Goal: Information Seeking & Learning: Learn about a topic

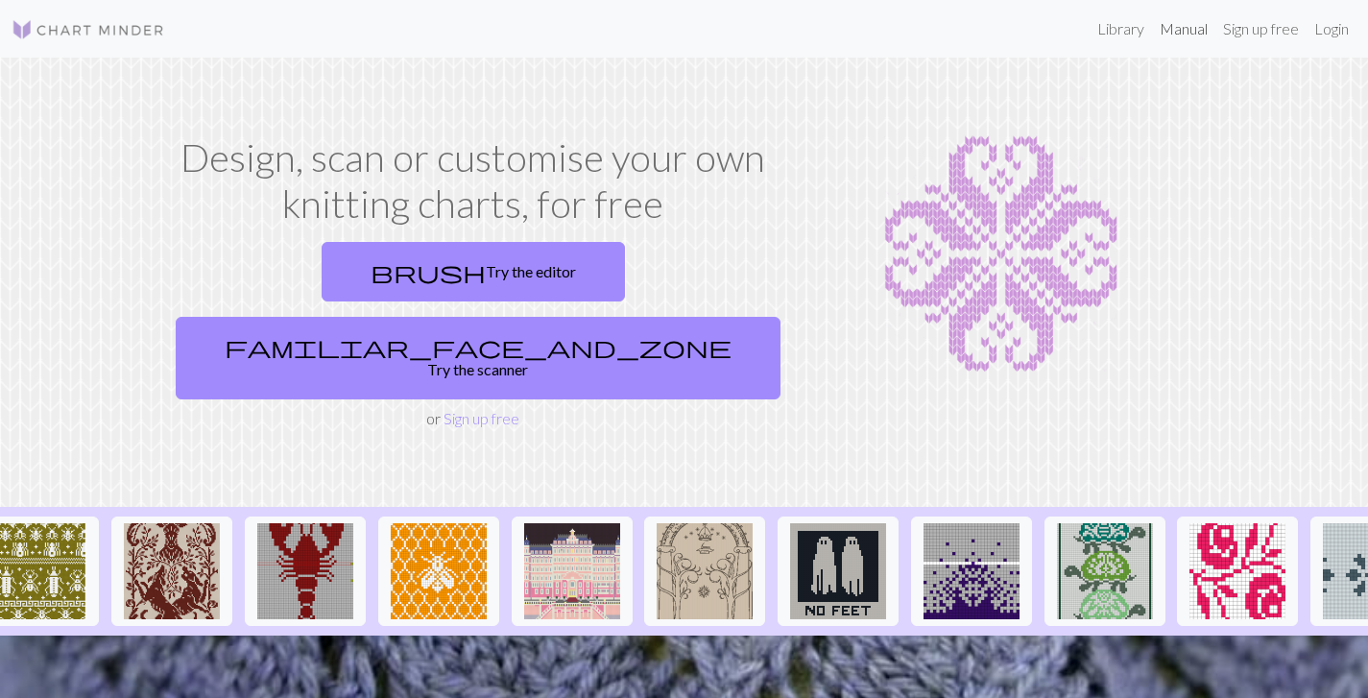
click at [1177, 37] on link "Manual" at bounding box center [1183, 29] width 63 height 38
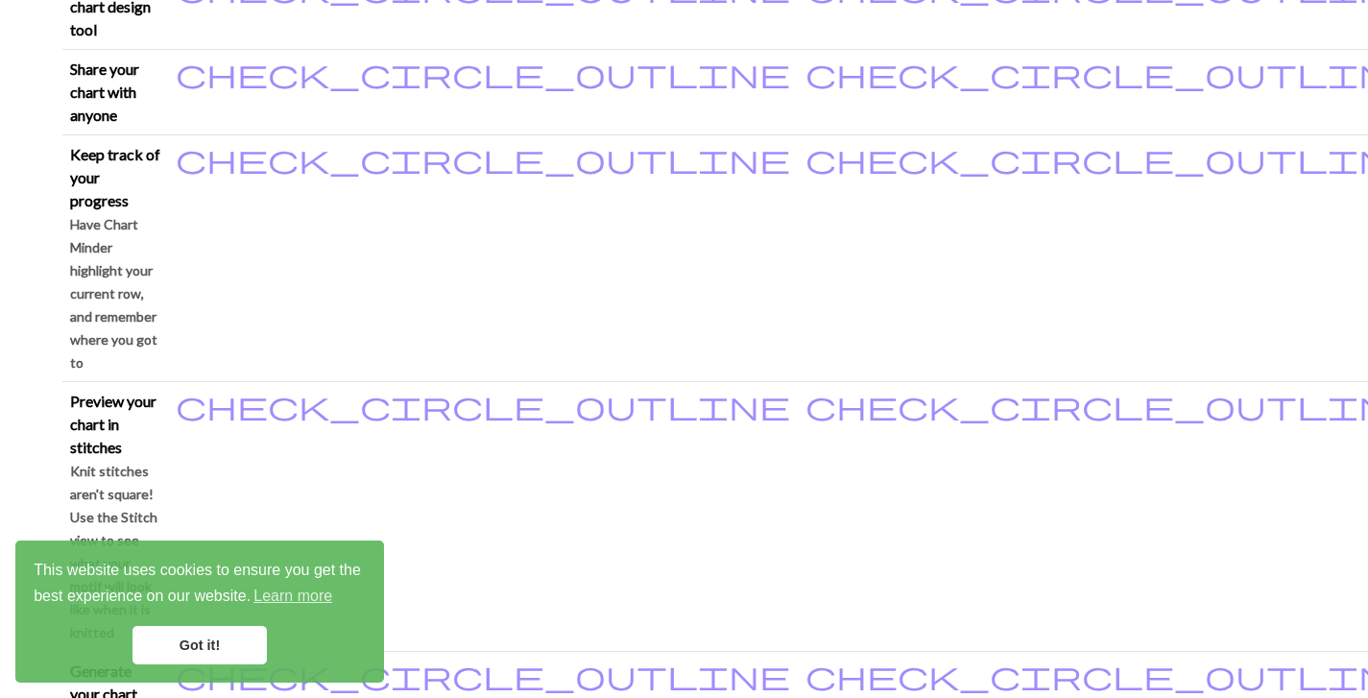
scroll to position [607, 0]
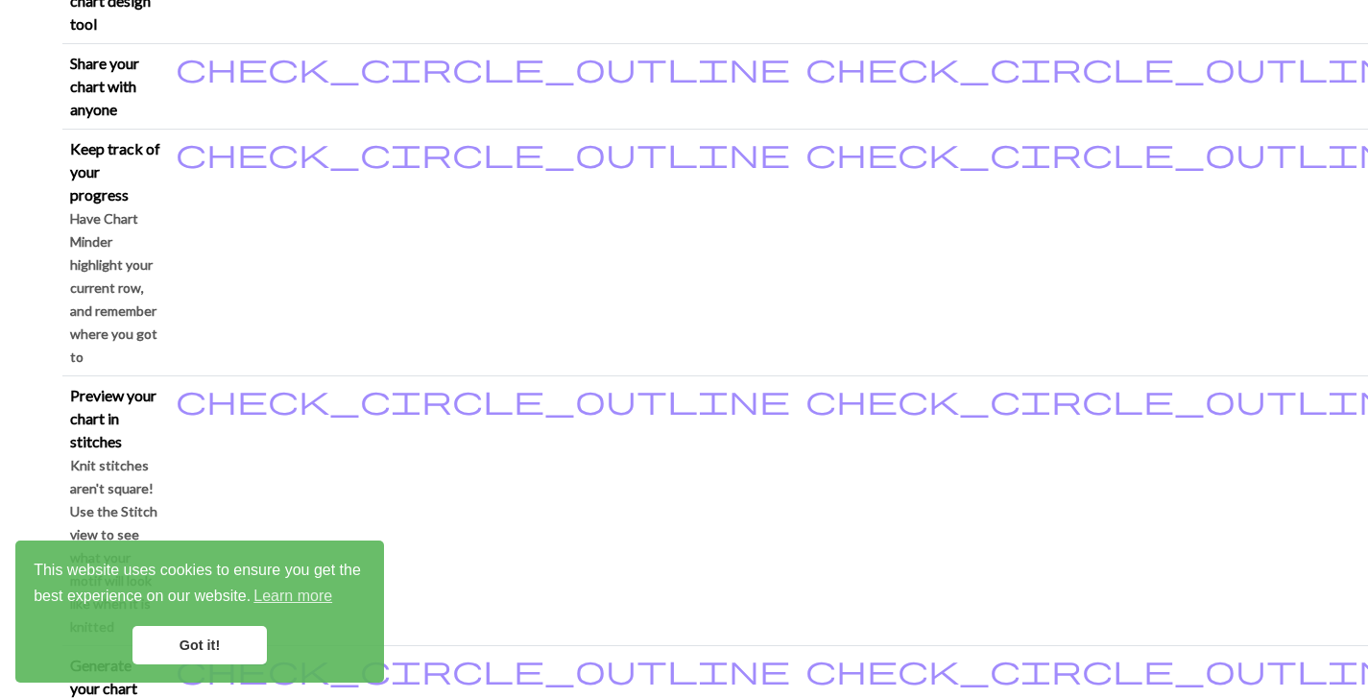
drag, startPoint x: 168, startPoint y: 324, endPoint x: 318, endPoint y: 345, distance: 151.3
copy p "knitting symbols"
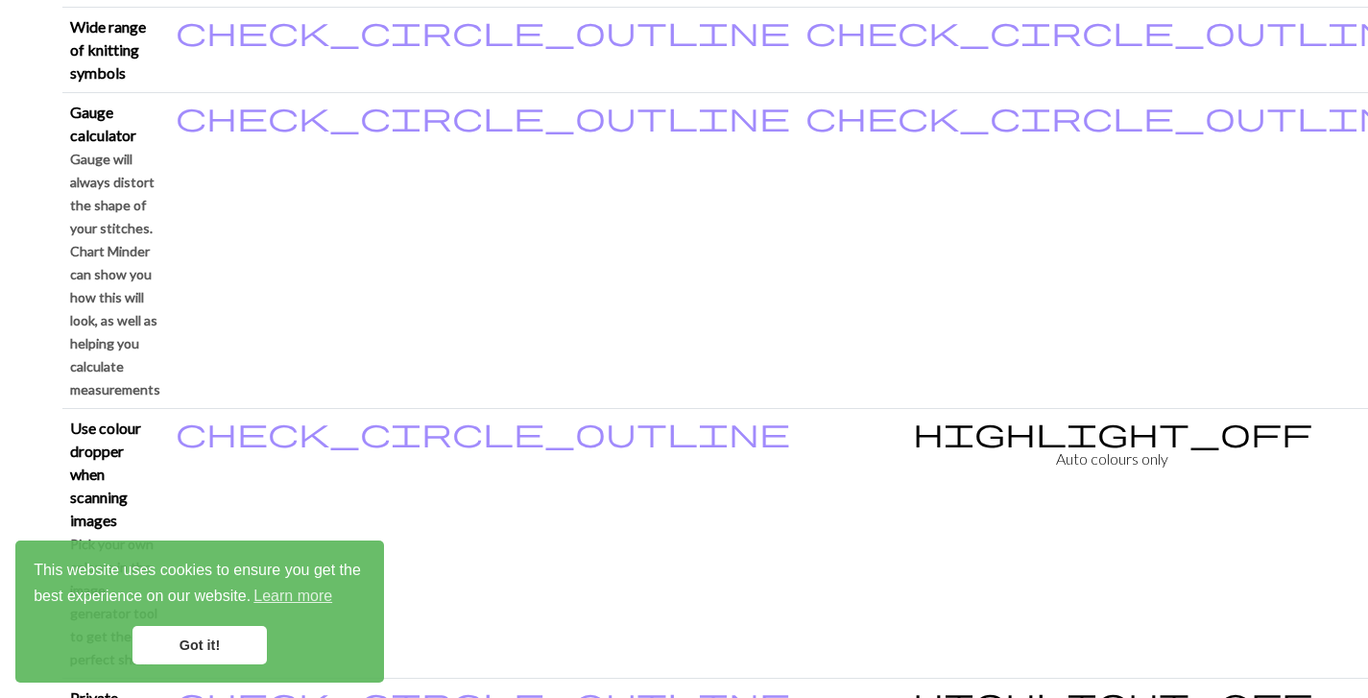
scroll to position [1989, 0]
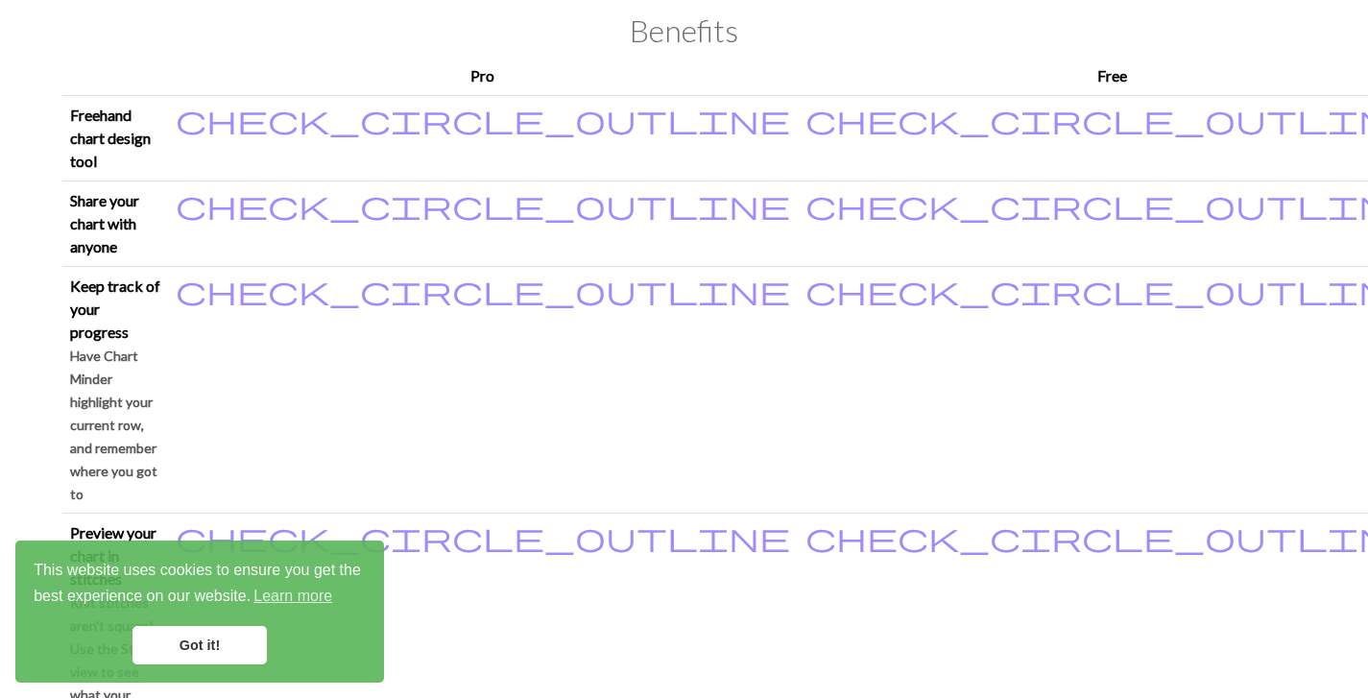
scroll to position [0, 0]
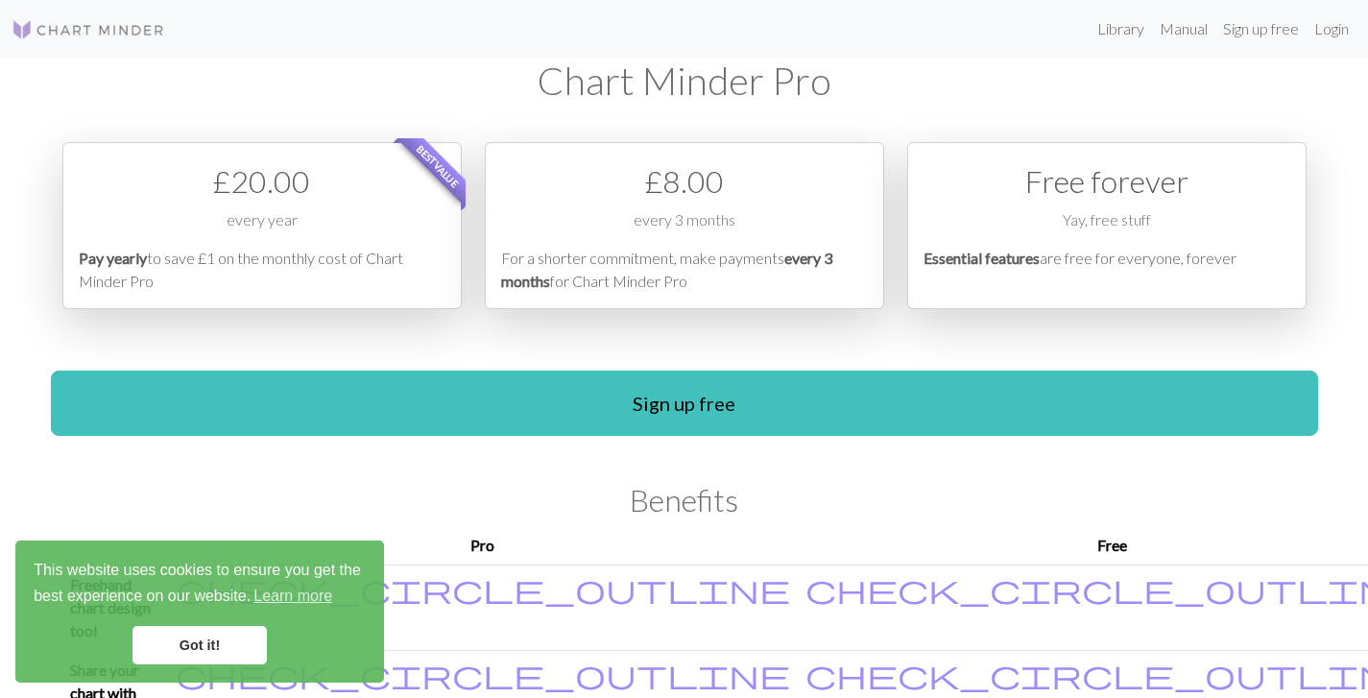
click at [104, 38] on img at bounding box center [89, 29] width 154 height 23
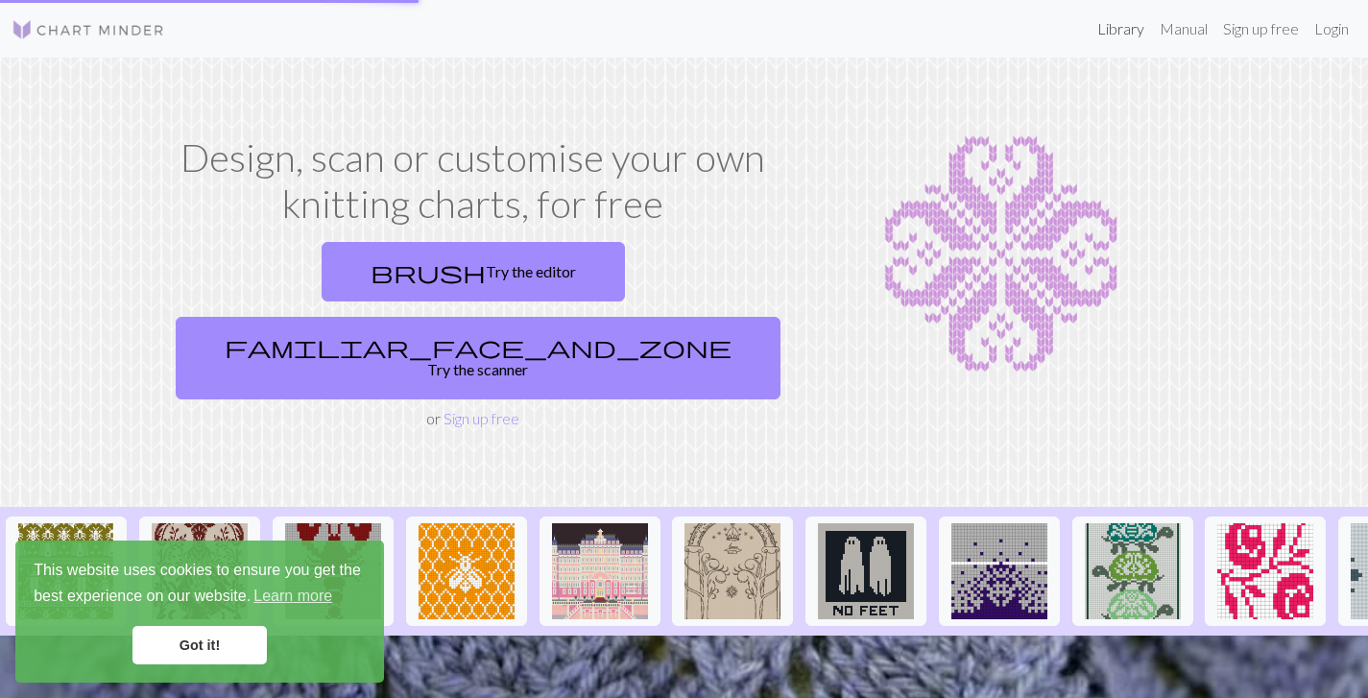
click at [1113, 34] on link "Library" at bounding box center [1121, 29] width 62 height 38
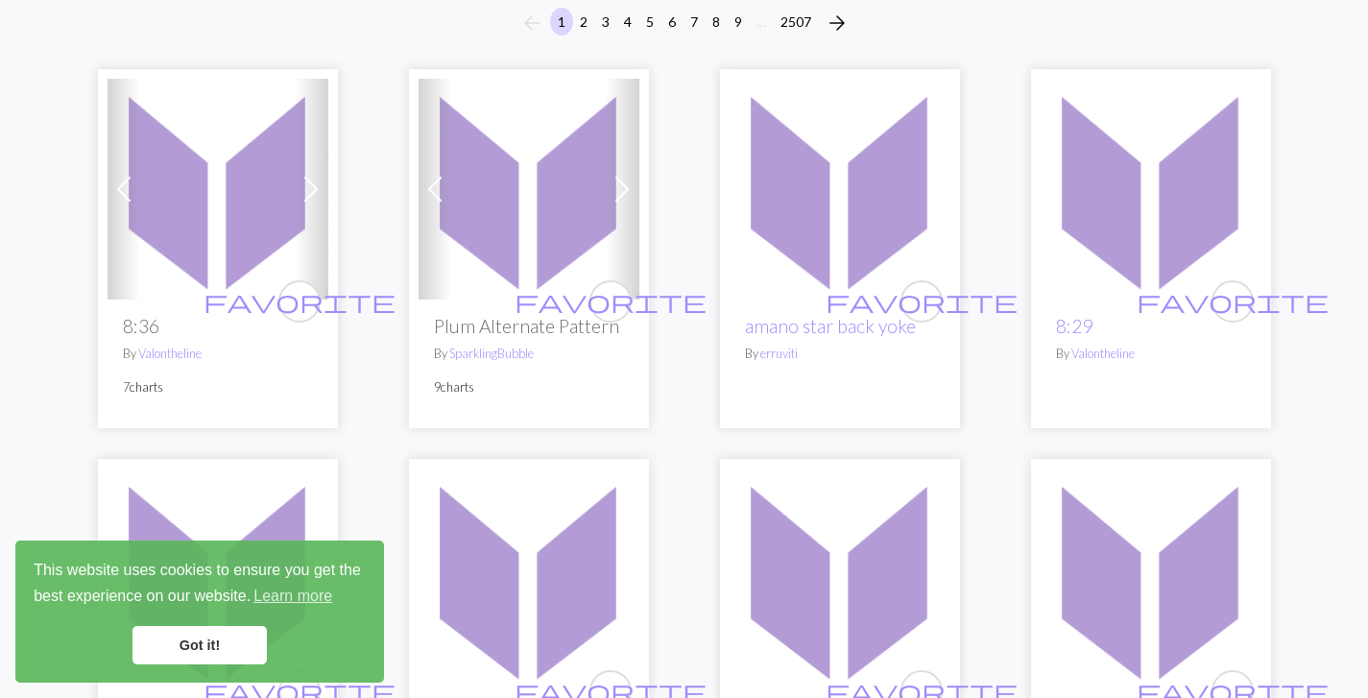
scroll to position [184, 0]
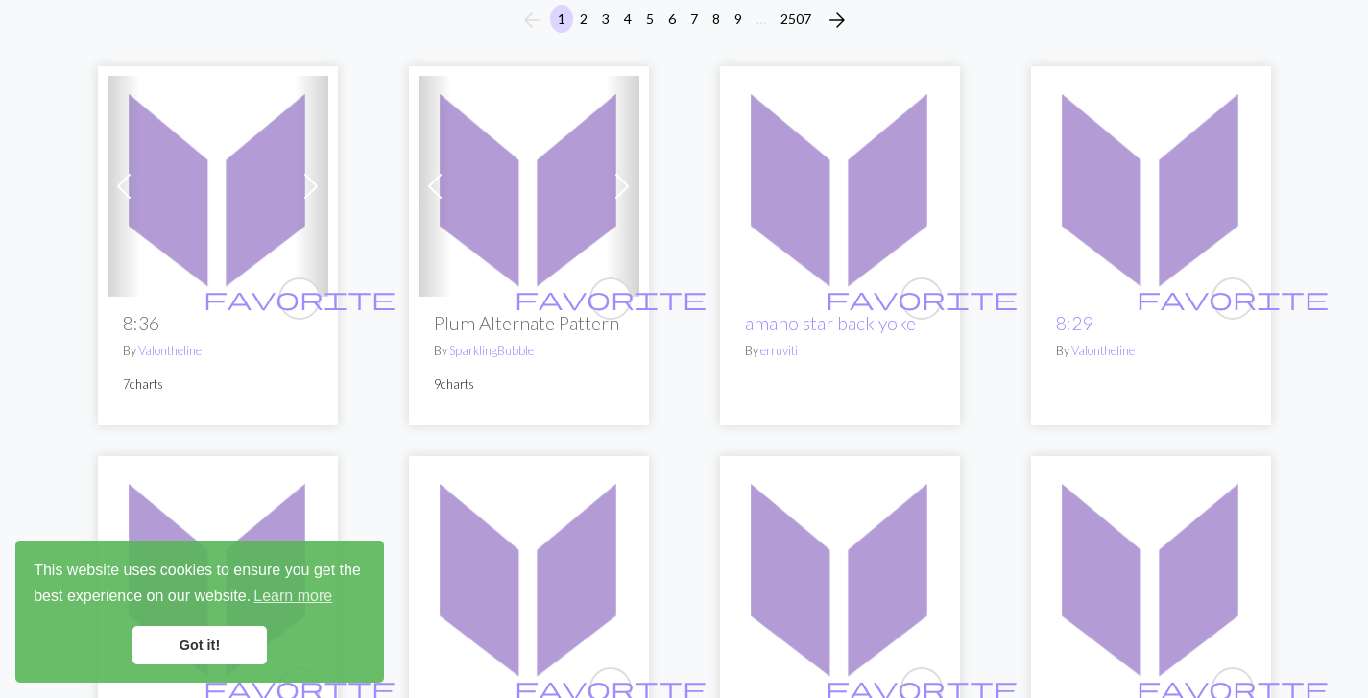
click at [551, 178] on img at bounding box center [529, 186] width 221 height 221
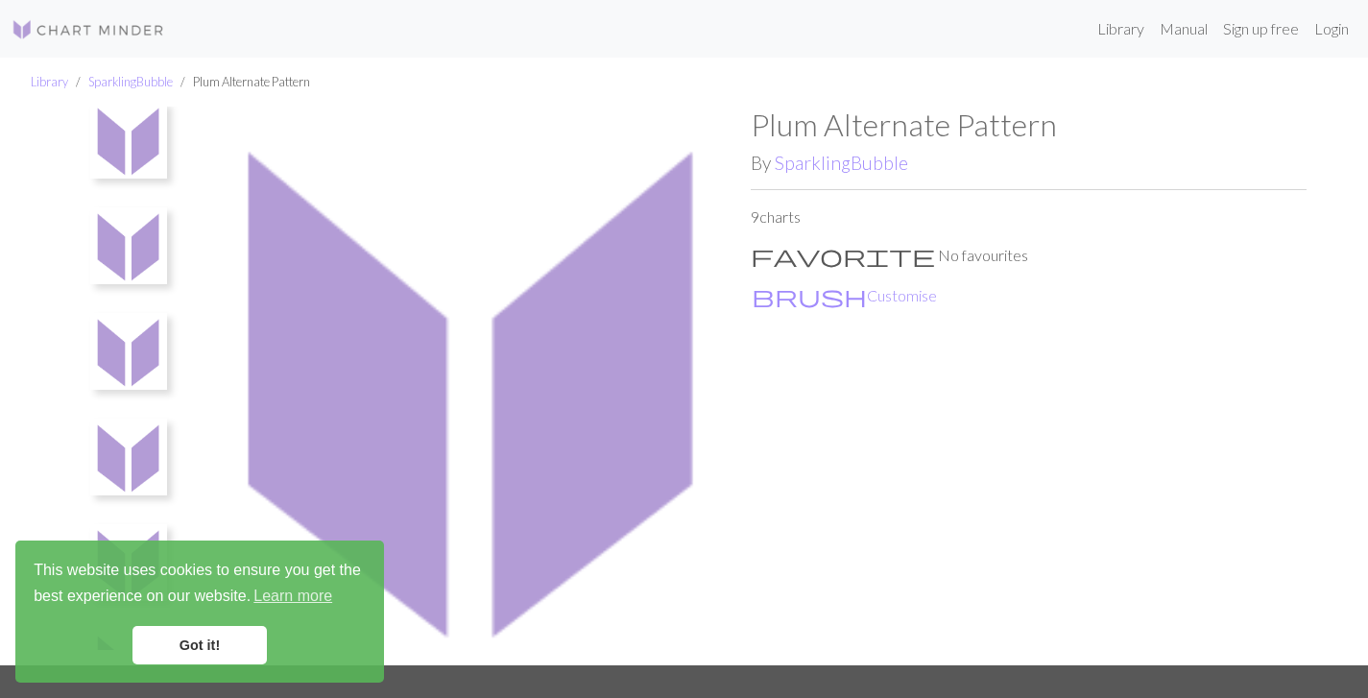
scroll to position [403, 0]
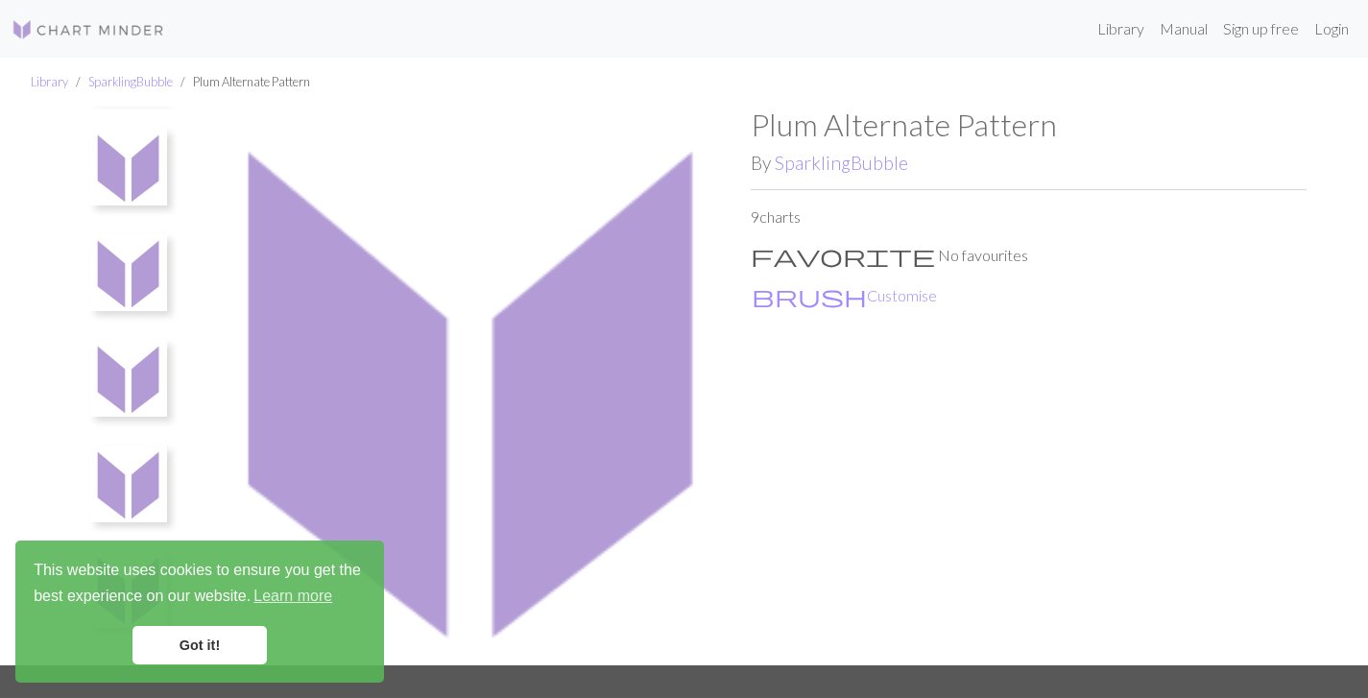
click at [151, 246] on img at bounding box center [128, 272] width 77 height 77
click at [147, 190] on img at bounding box center [128, 186] width 77 height 77
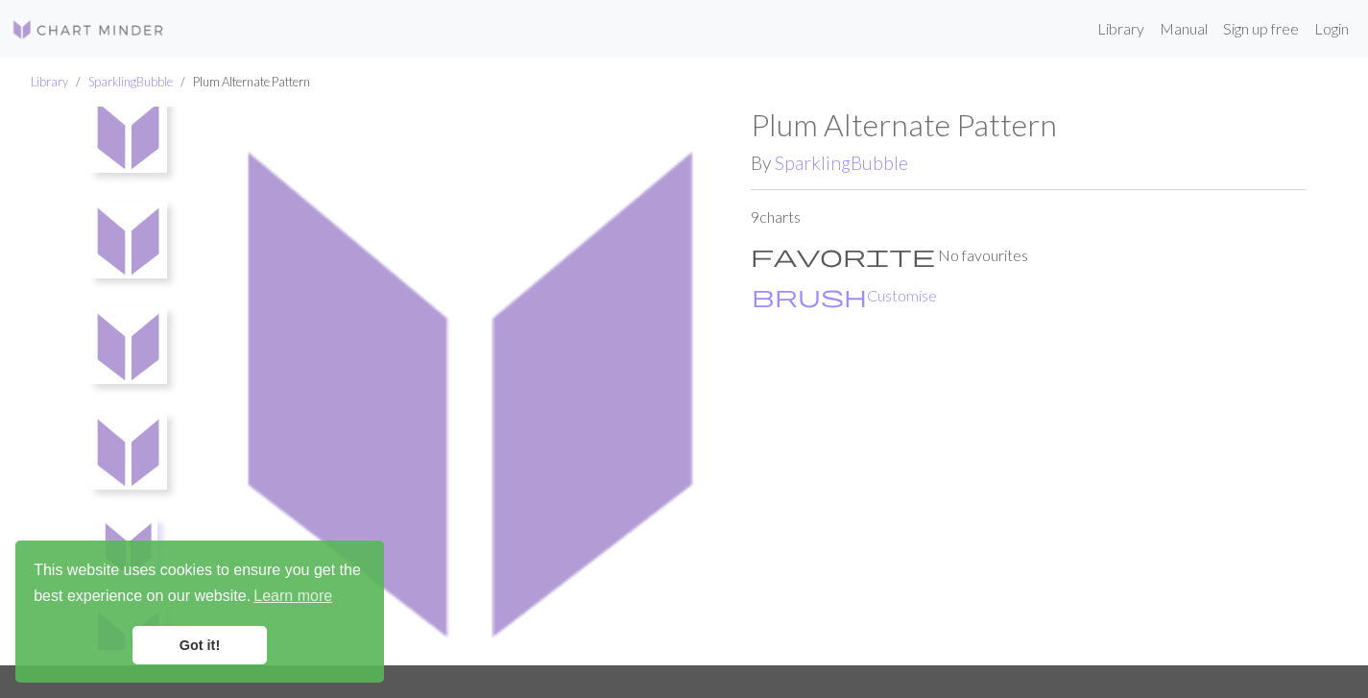
scroll to position [0, 0]
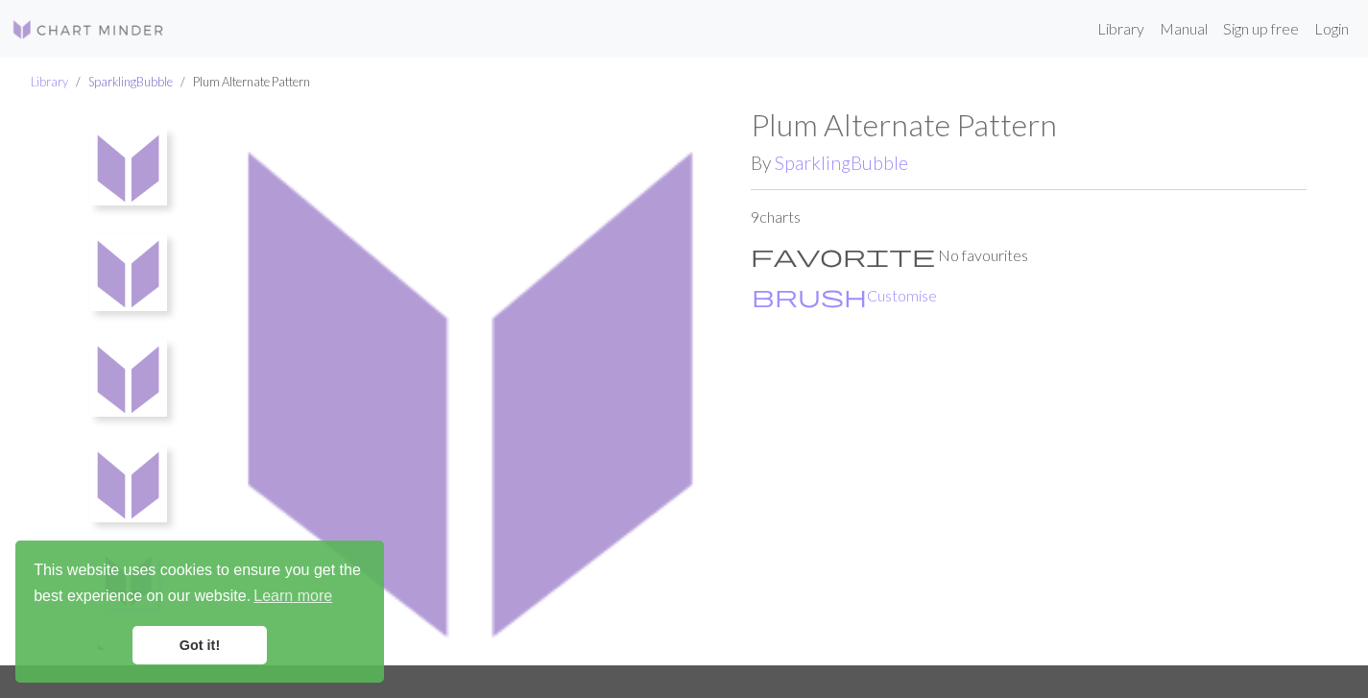
click at [122, 83] on link "SparklingBubble" at bounding box center [130, 81] width 84 height 15
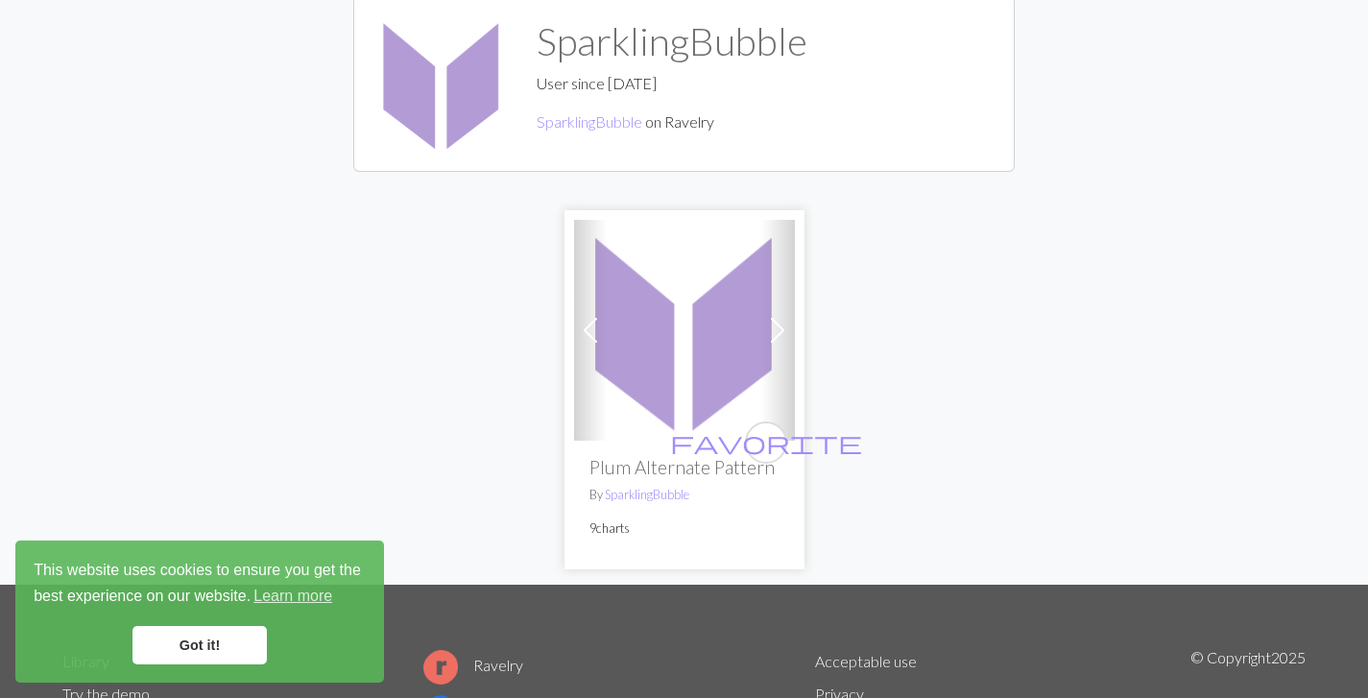
scroll to position [20, 0]
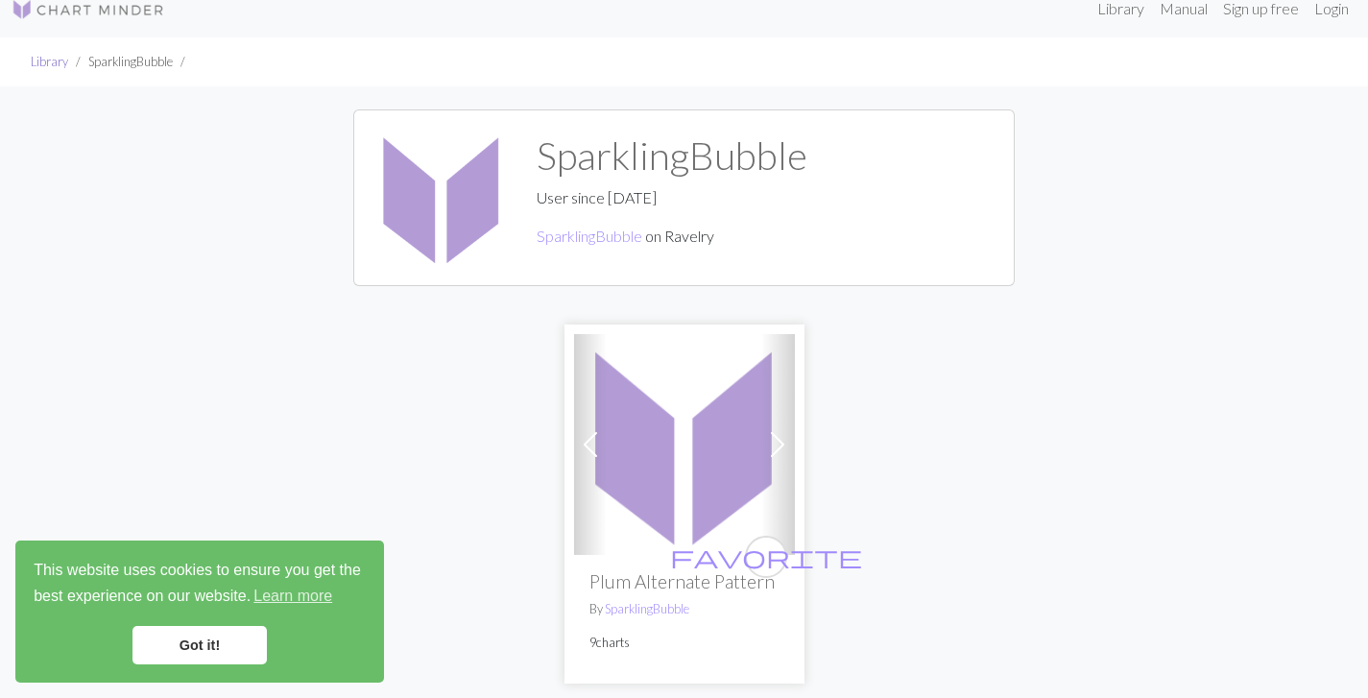
click at [54, 62] on link "Library" at bounding box center [49, 61] width 37 height 15
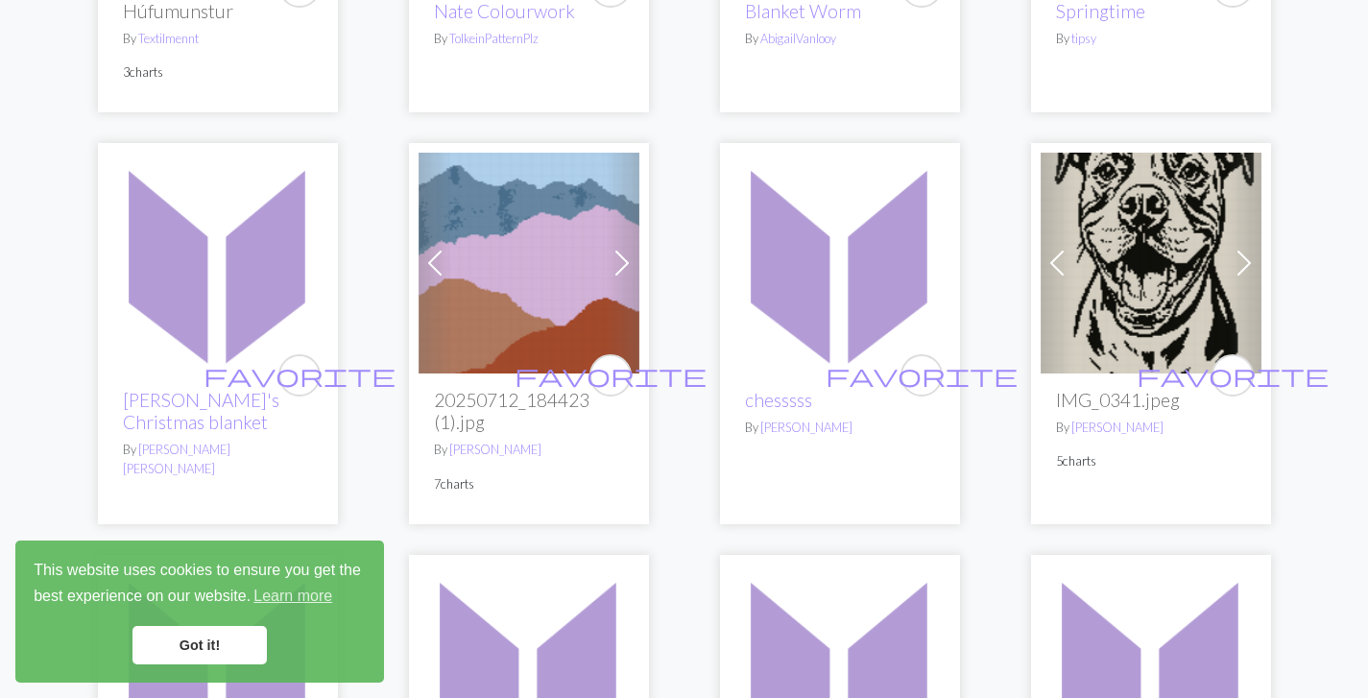
scroll to position [1253, 0]
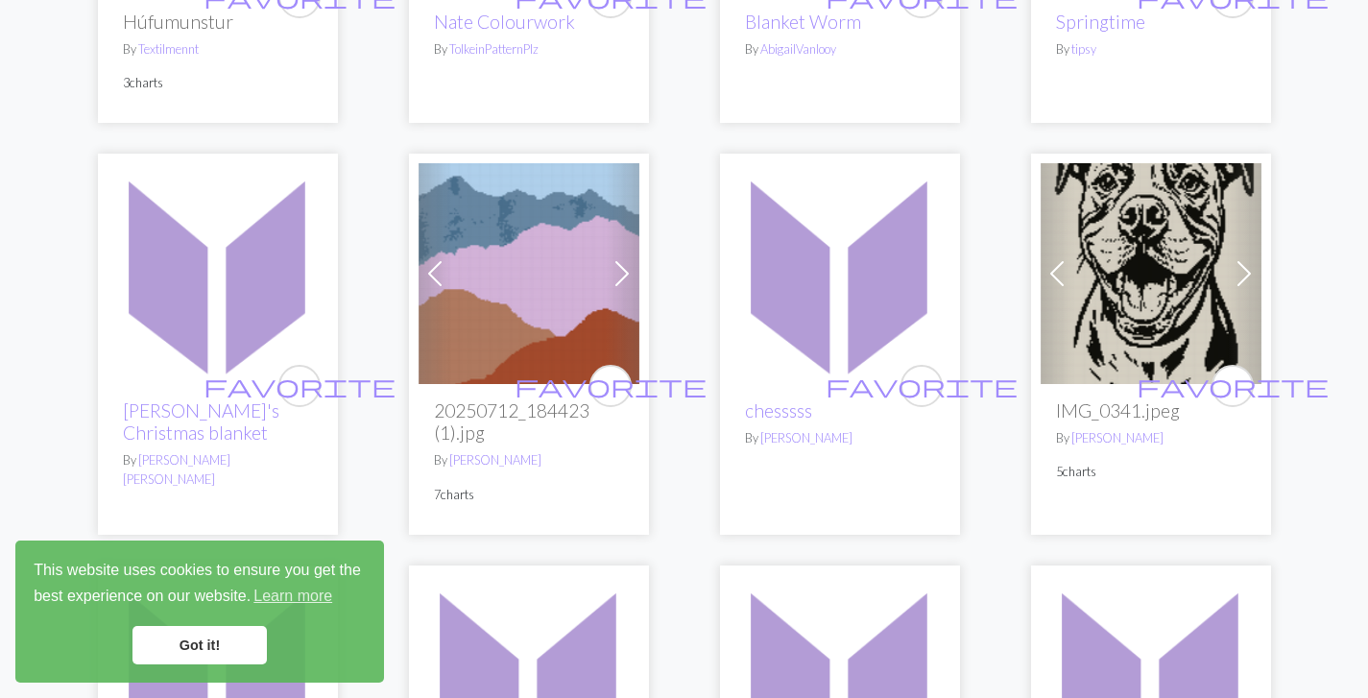
click at [531, 231] on img at bounding box center [529, 273] width 221 height 221
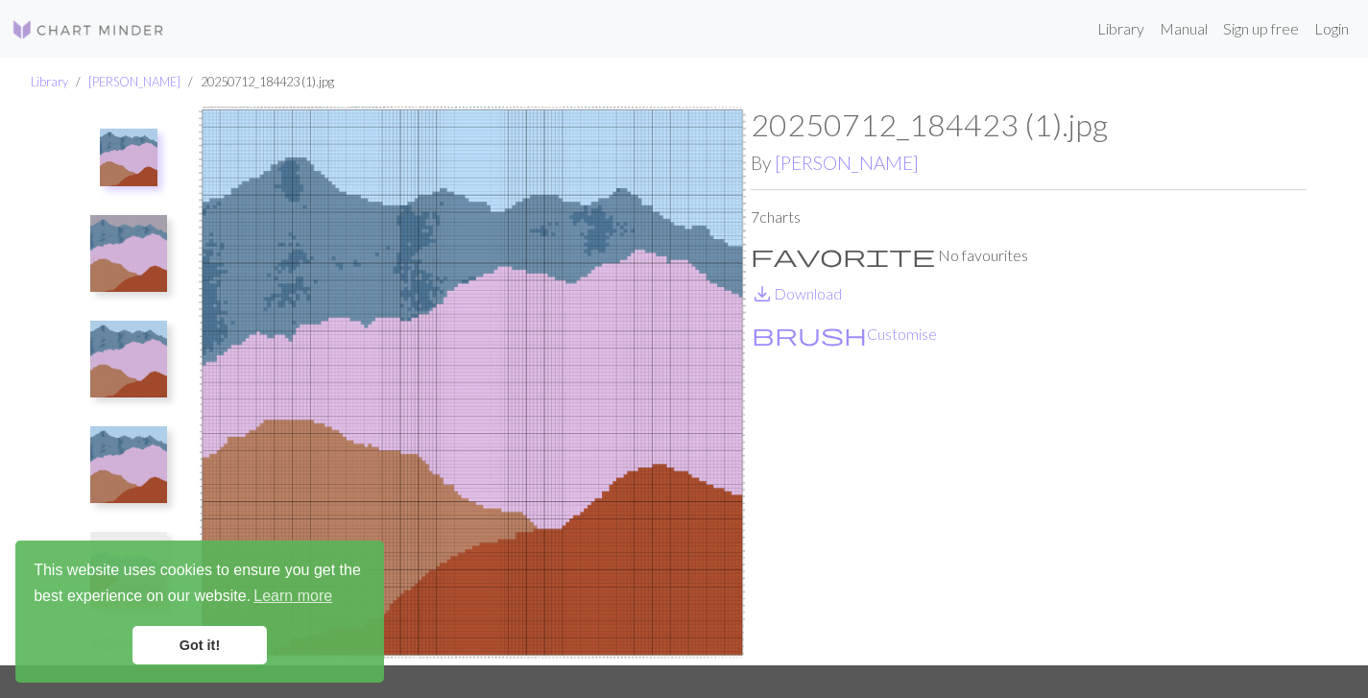
click at [167, 231] on img at bounding box center [128, 253] width 77 height 77
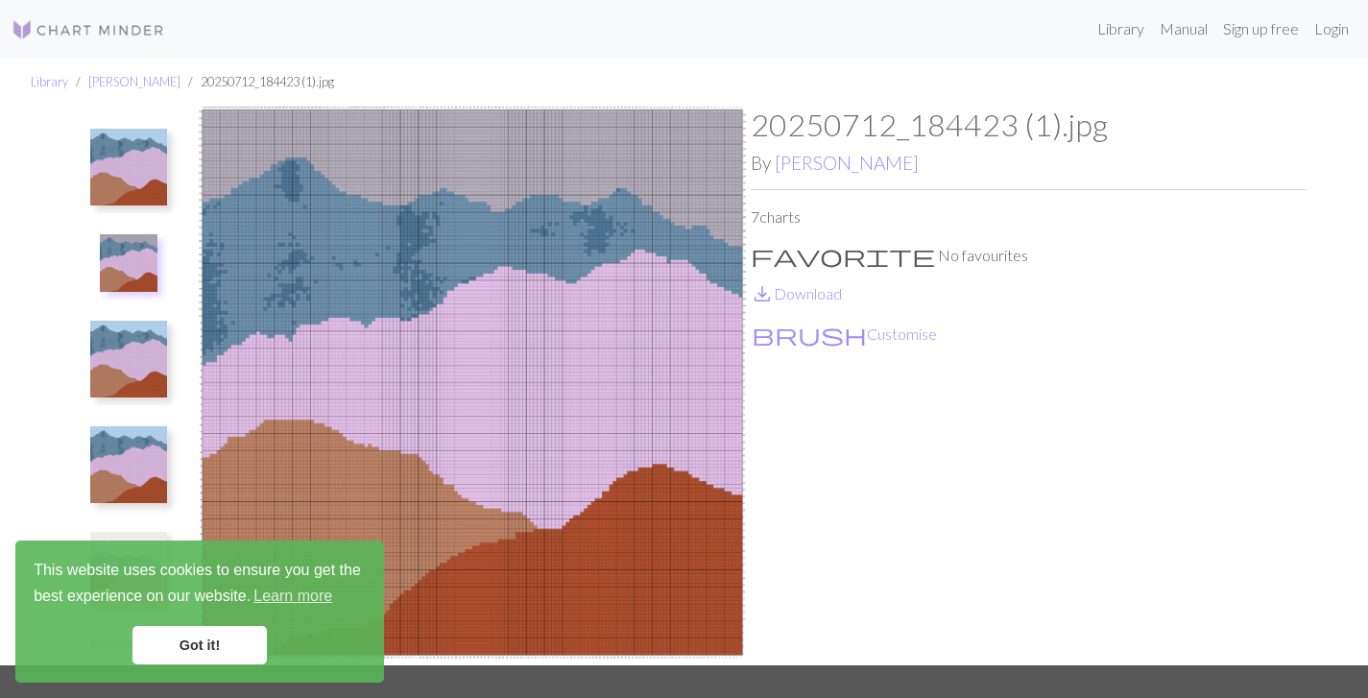
click at [167, 321] on img at bounding box center [128, 359] width 77 height 77
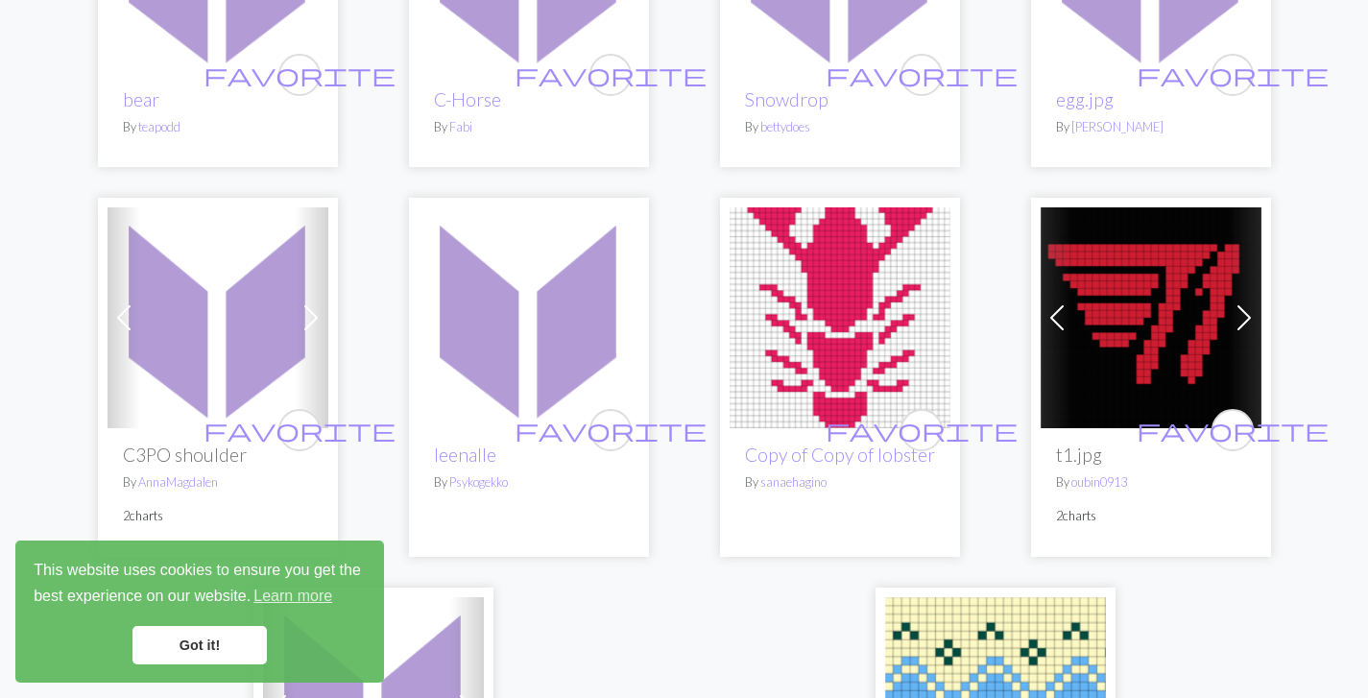
scroll to position [4349, 0]
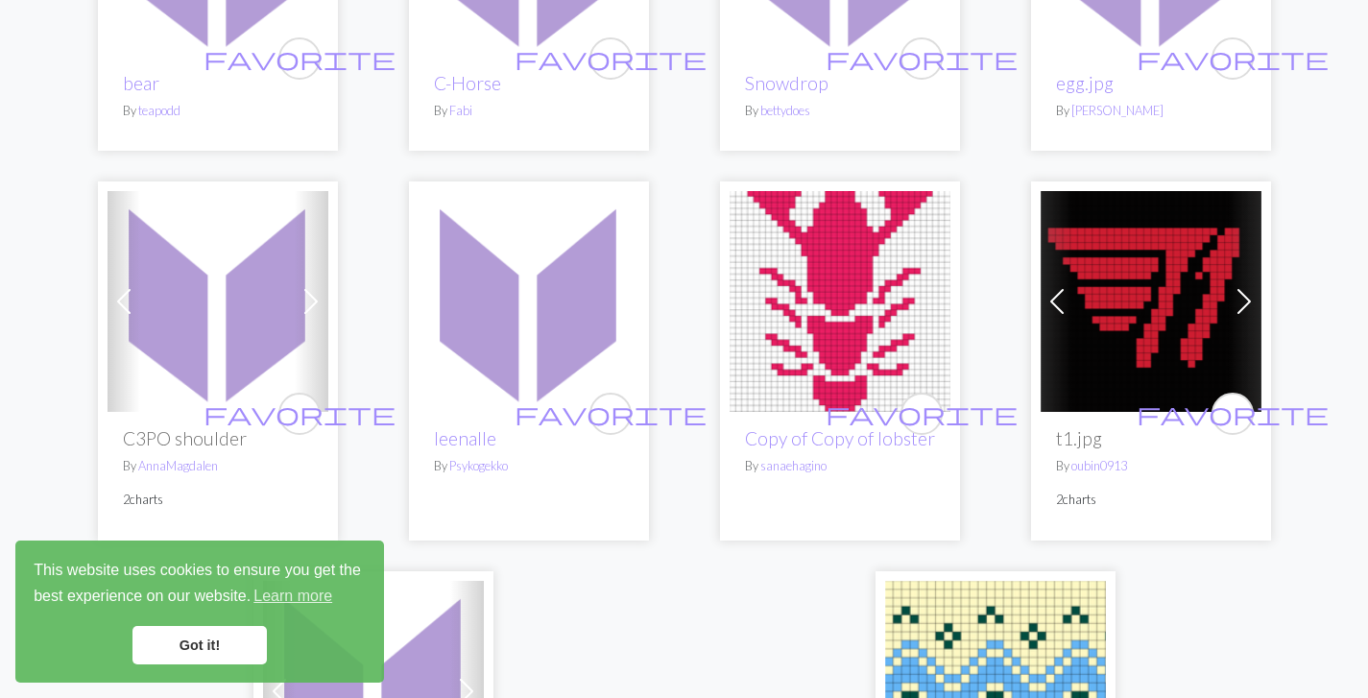
click at [1121, 284] on img at bounding box center [1151, 301] width 221 height 221
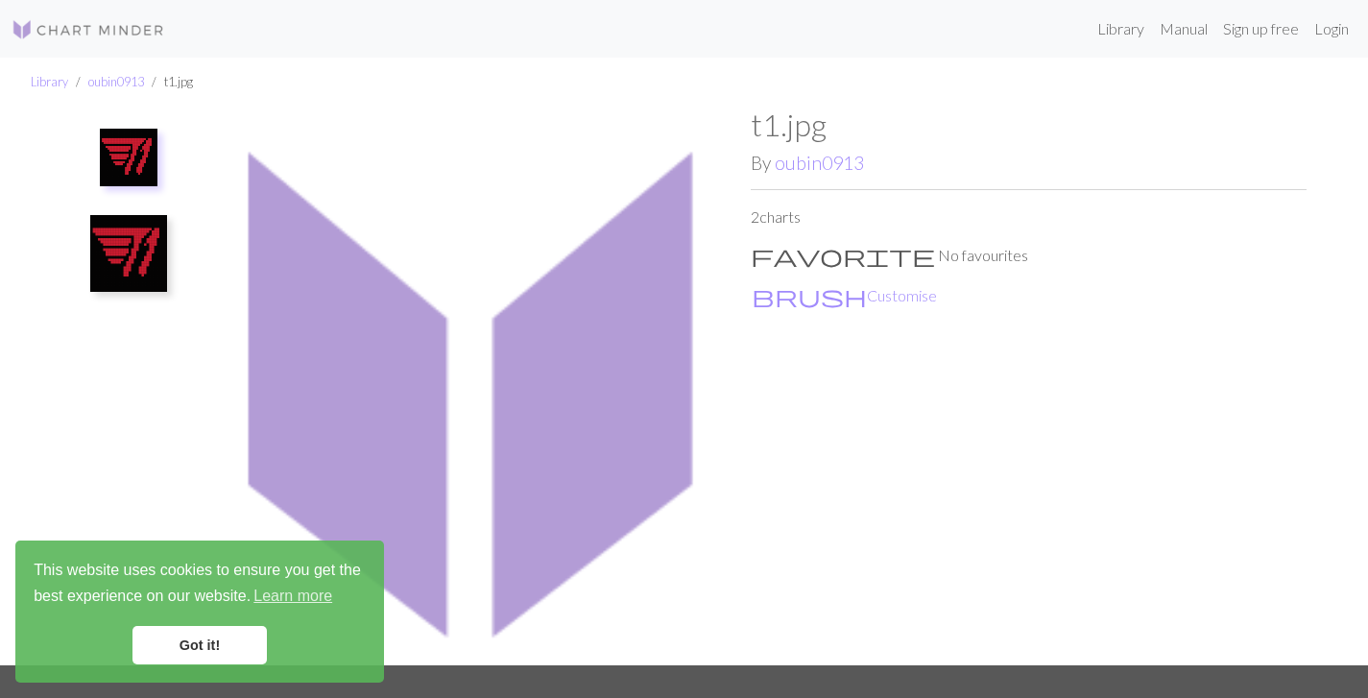
click at [147, 251] on img at bounding box center [128, 253] width 77 height 77
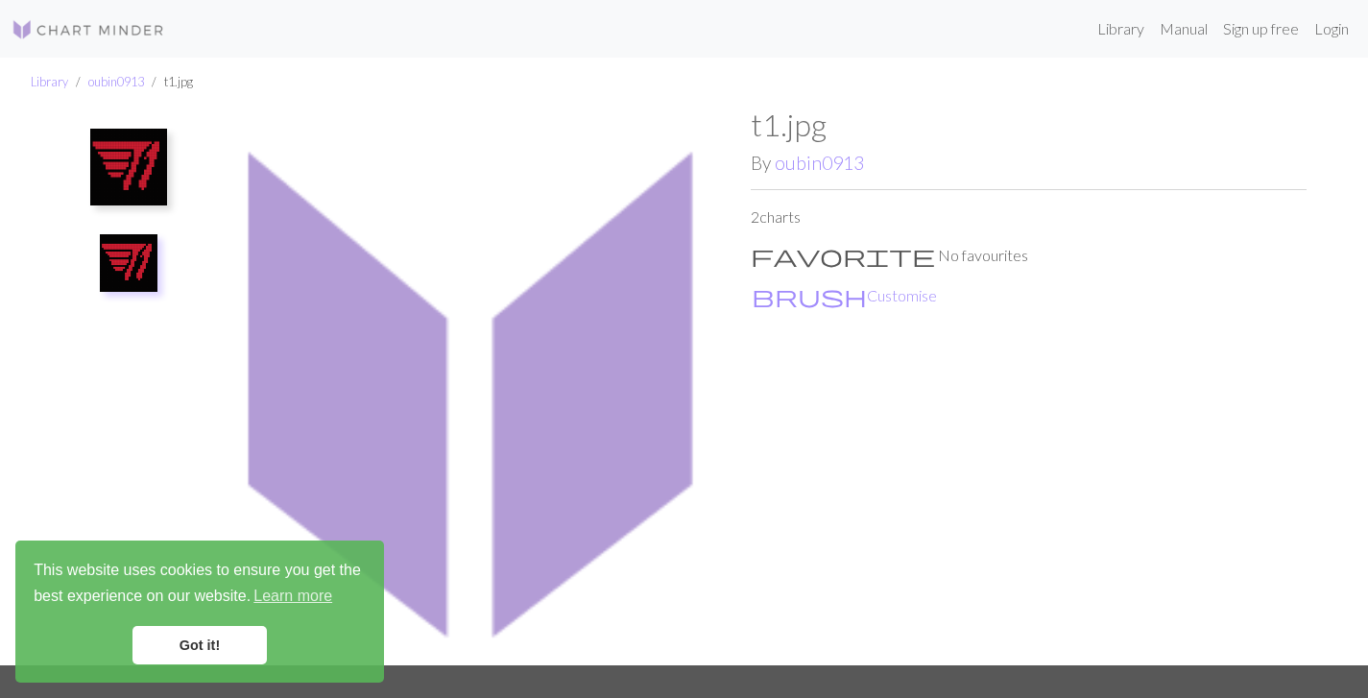
click at [133, 185] on img at bounding box center [128, 167] width 77 height 77
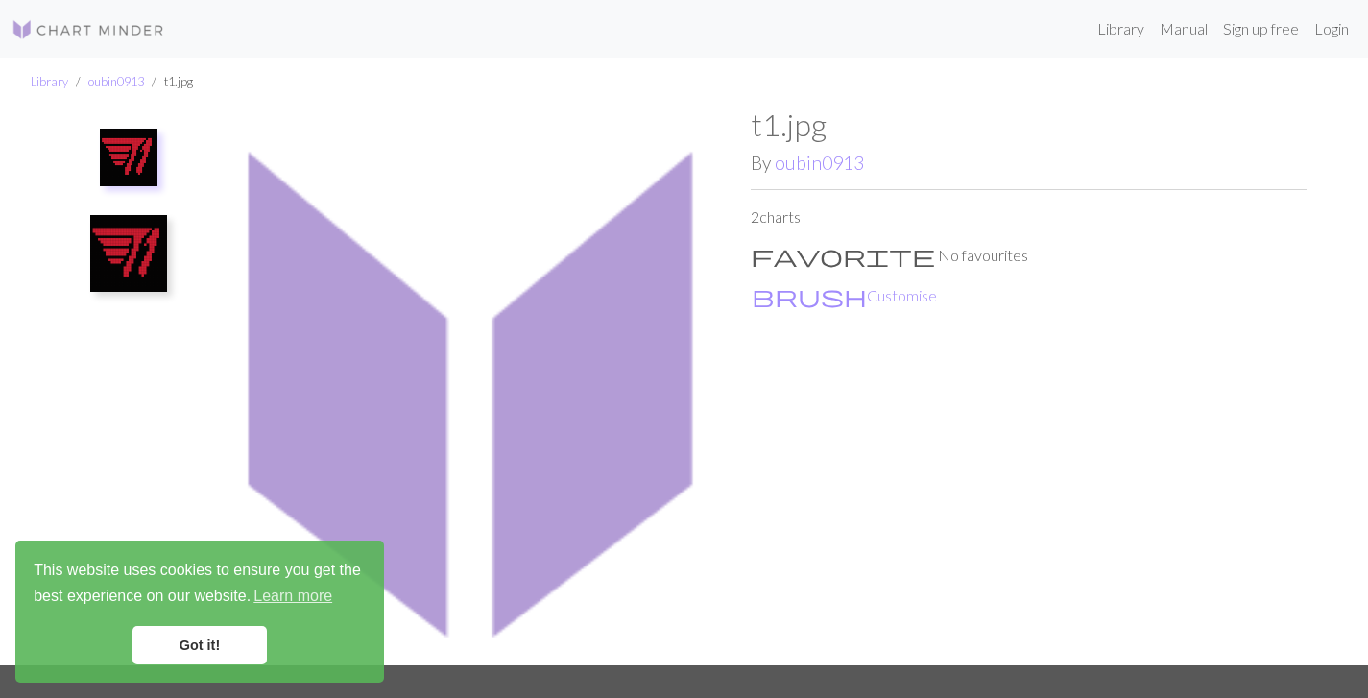
click at [132, 259] on img at bounding box center [128, 253] width 77 height 77
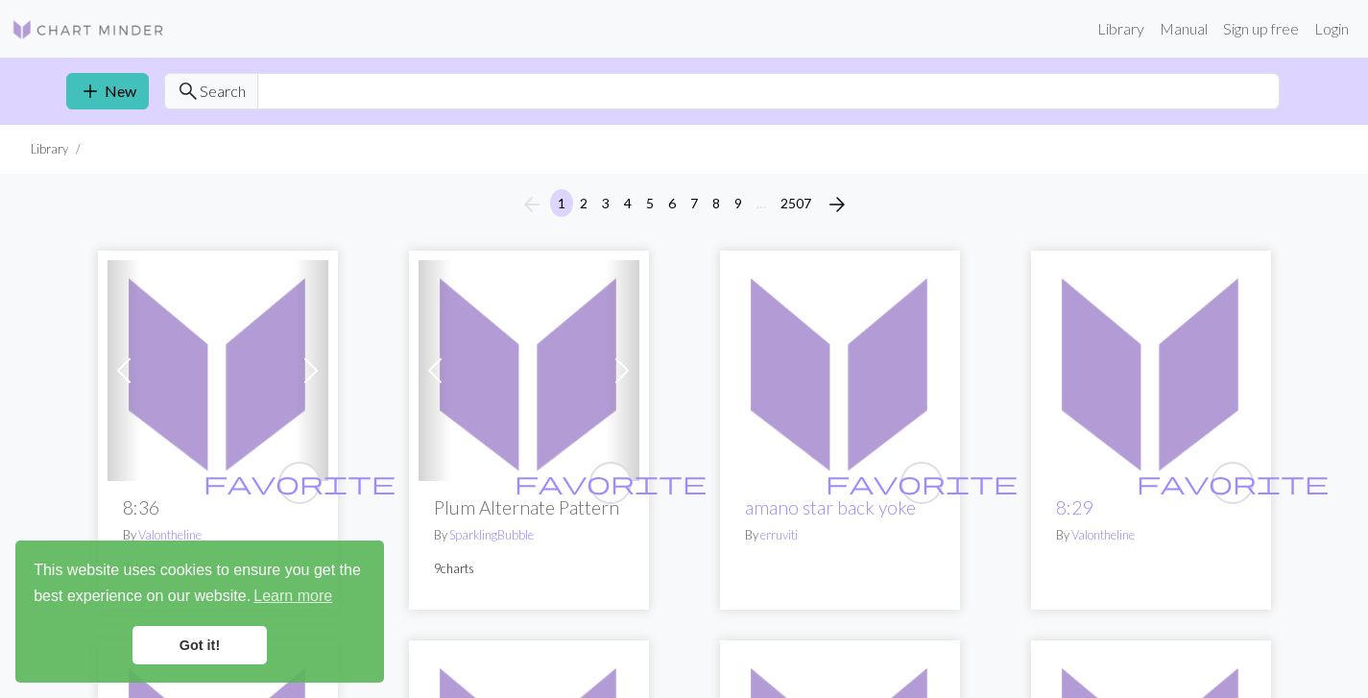
click at [242, 641] on link "Got it!" at bounding box center [200, 645] width 134 height 38
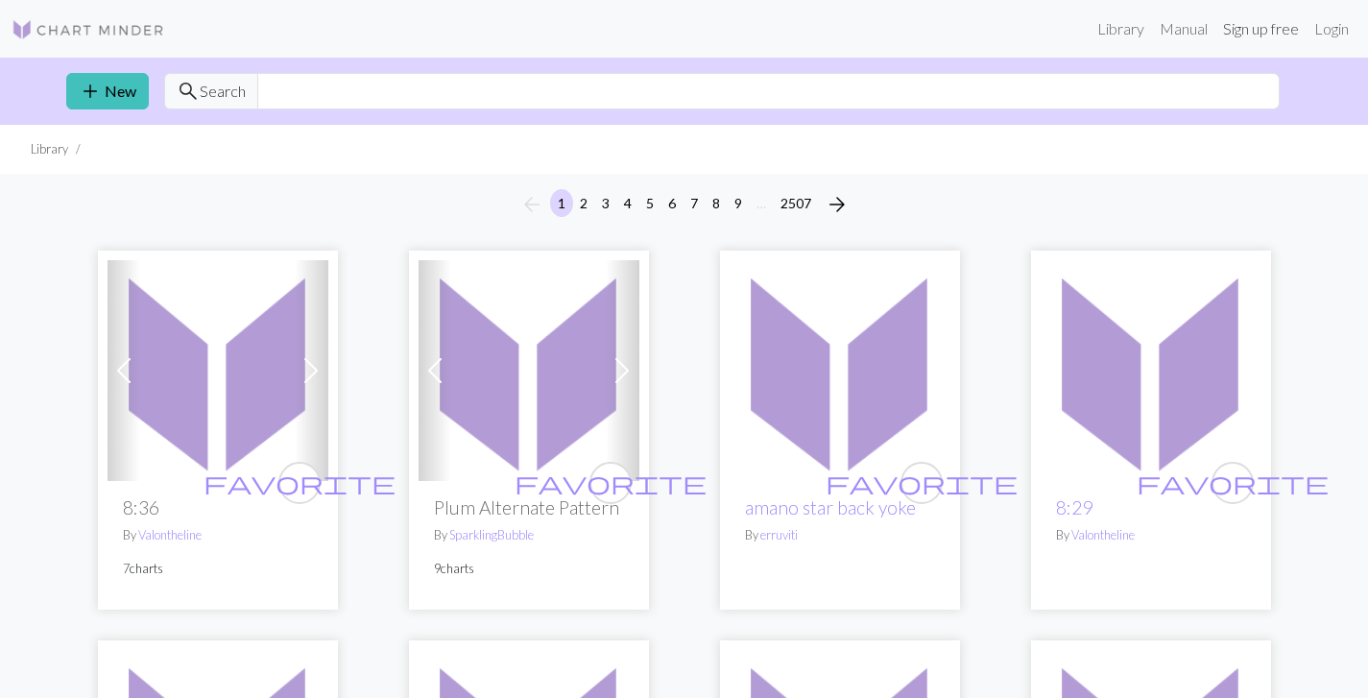
click at [1289, 31] on link "Sign up free" at bounding box center [1261, 29] width 91 height 38
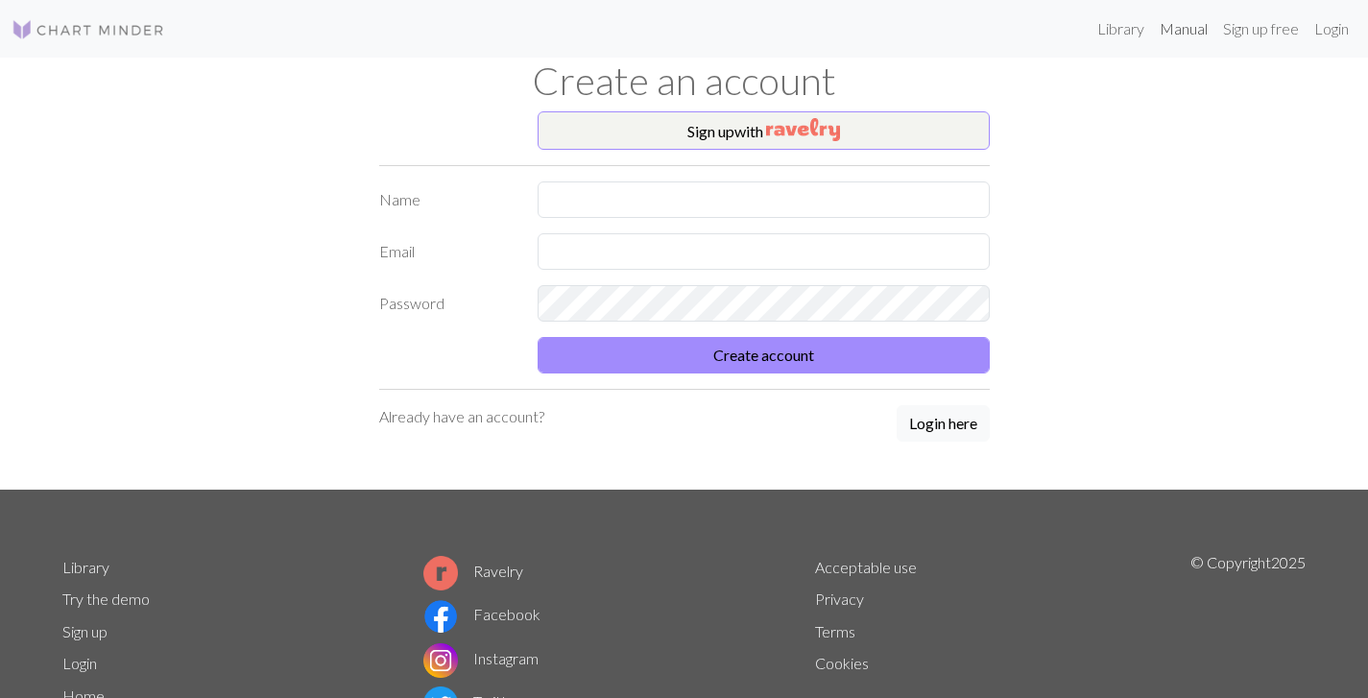
click at [1175, 33] on link "Manual" at bounding box center [1183, 29] width 63 height 38
